Goal: Information Seeking & Learning: Learn about a topic

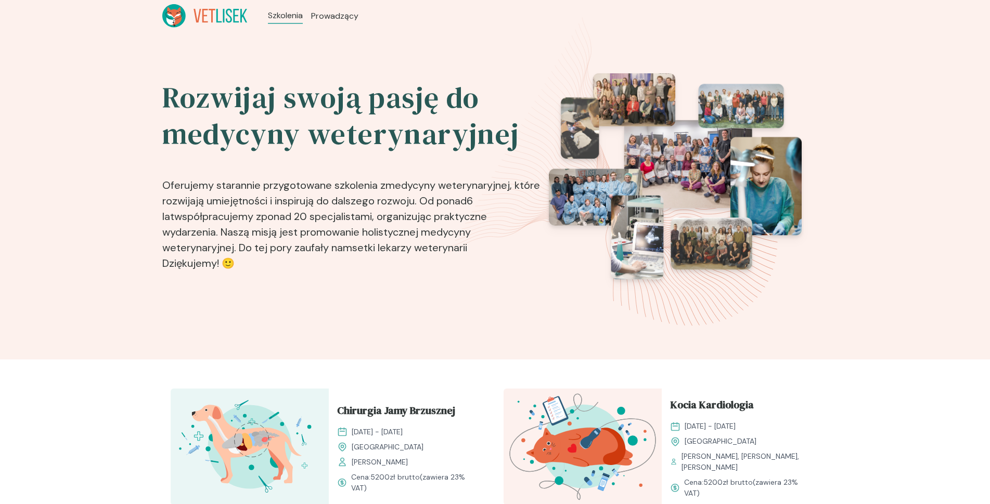
scroll to position [936, 0]
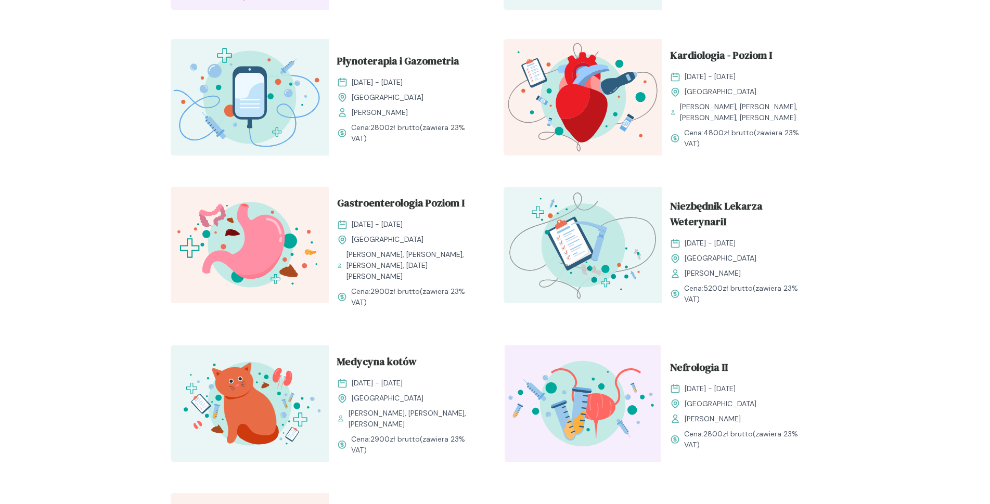
click at [381, 368] on span "Medycyna kotów" at bounding box center [377, 364] width 80 height 20
click at [397, 369] on span "Medycyna kotów" at bounding box center [377, 364] width 80 height 20
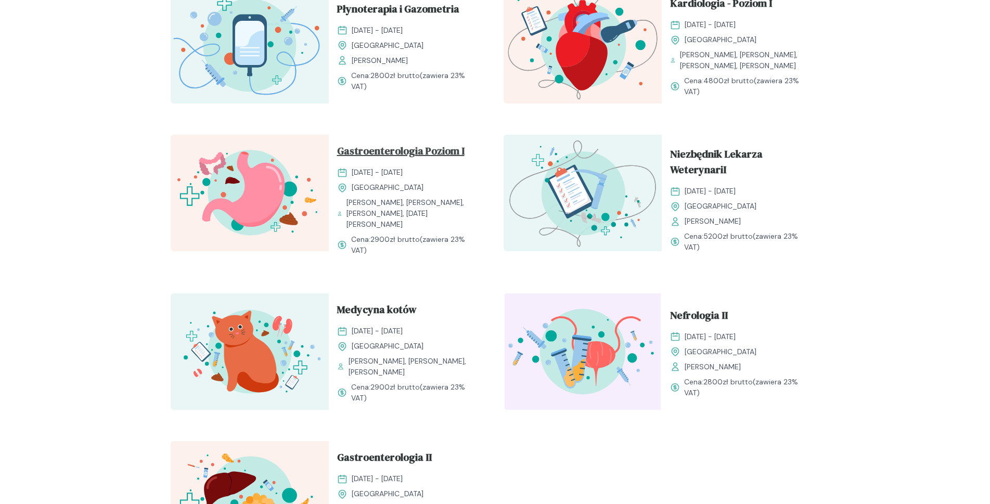
click at [382, 163] on span "Gastroenterologia Poziom I" at bounding box center [400, 153] width 127 height 20
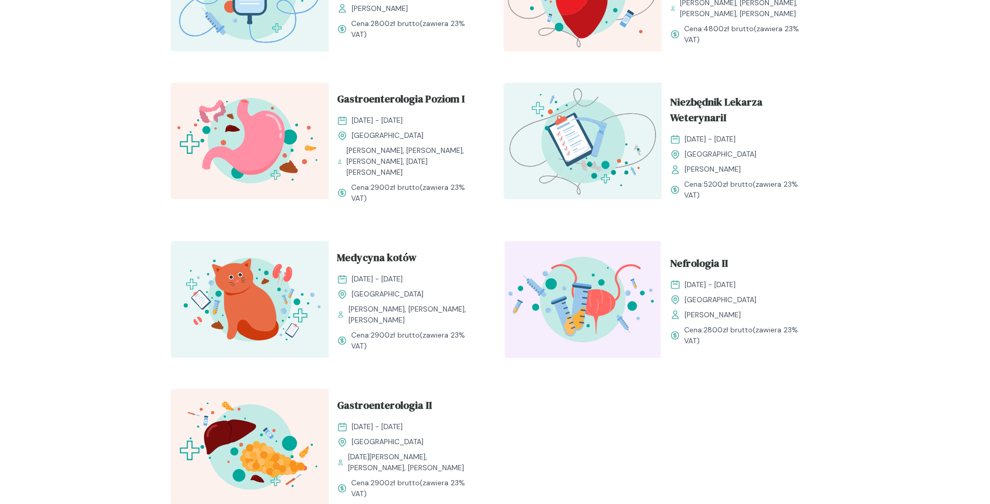
scroll to position [1093, 0]
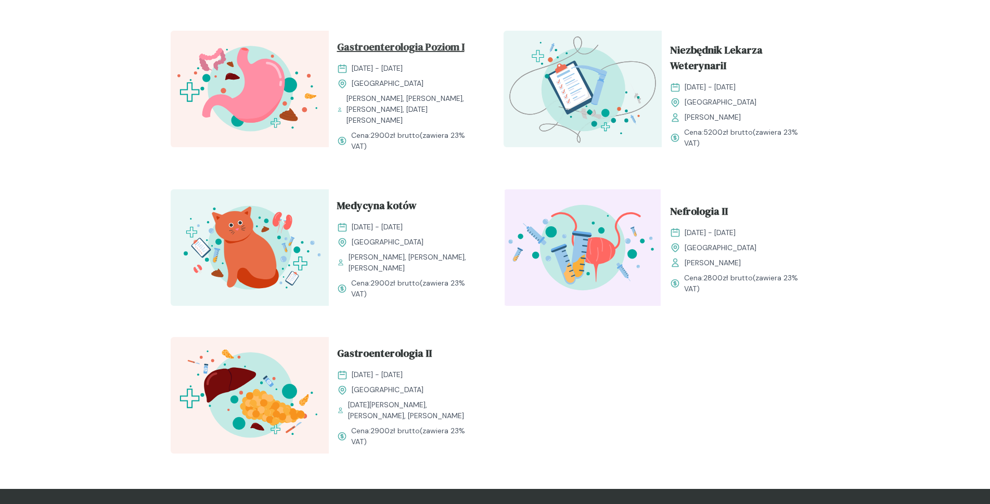
click at [406, 59] on span "Gastroenterologia Poziom I" at bounding box center [400, 49] width 127 height 20
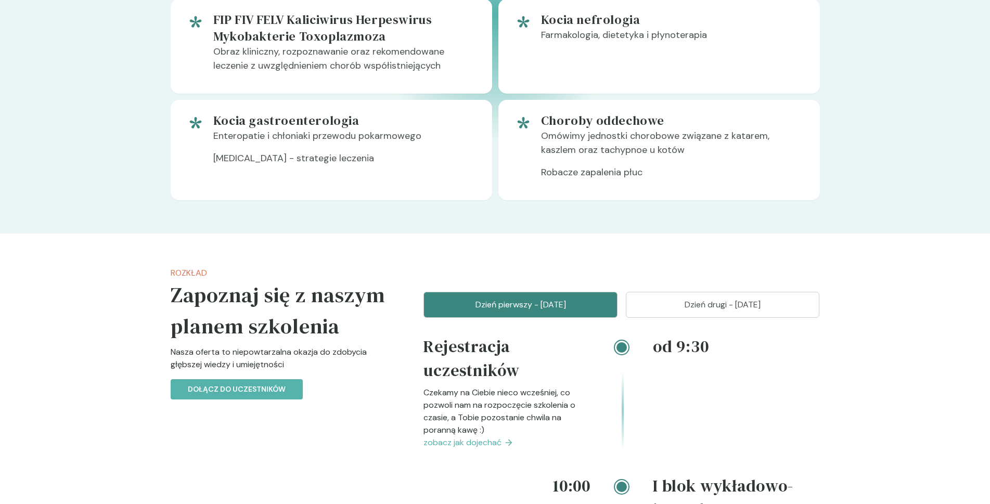
scroll to position [624, 0]
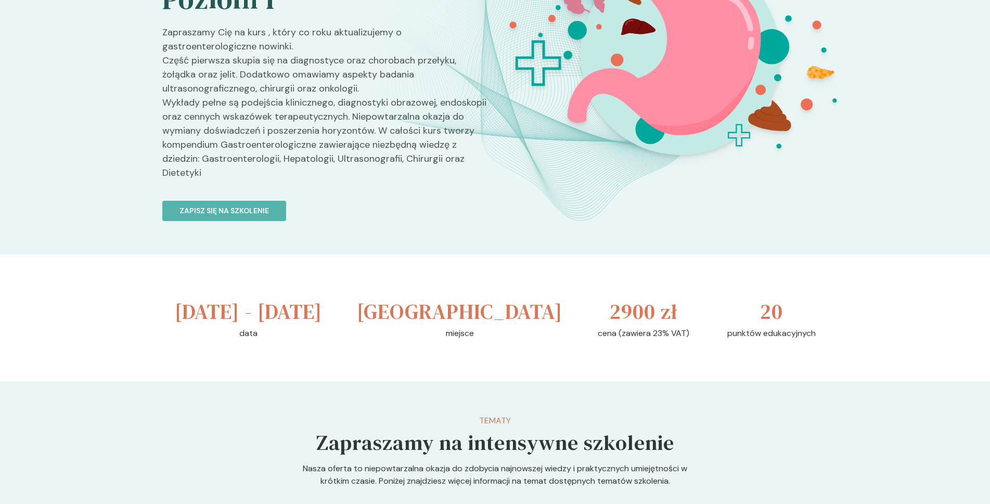
scroll to position [104, 0]
